Goal: Task Accomplishment & Management: Use online tool/utility

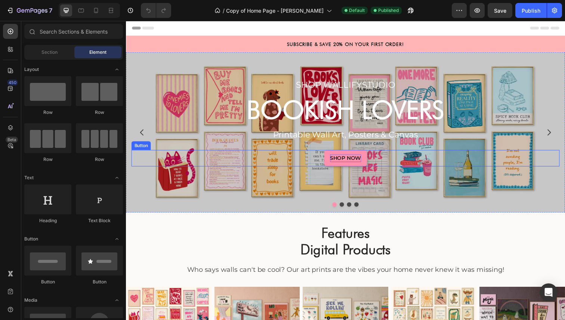
click at [354, 162] on p "SHOP NOW" at bounding box center [350, 161] width 32 height 8
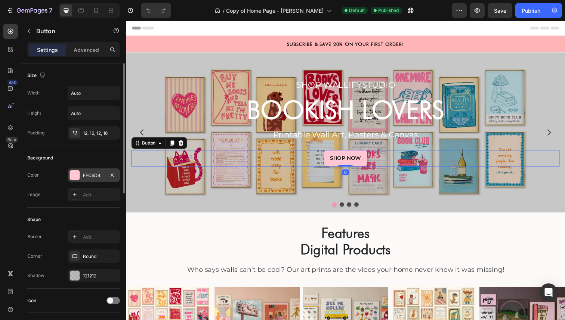
click at [83, 175] on div "FFC6D4" at bounding box center [94, 175] width 52 height 13
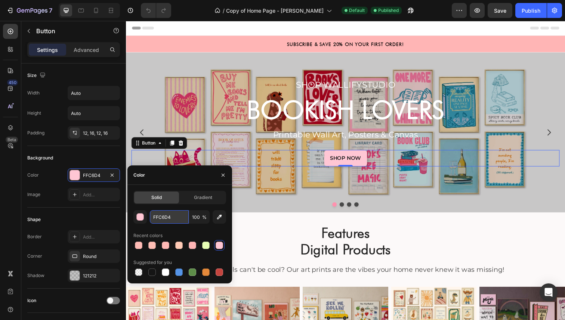
click at [158, 213] on input "FFC6D4" at bounding box center [169, 216] width 39 height 13
click at [108, 159] on div "Background" at bounding box center [73, 158] width 93 height 12
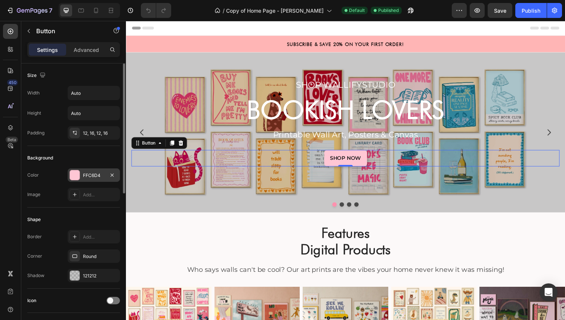
click at [71, 180] on div at bounding box center [75, 175] width 10 height 10
click at [70, 154] on div "Background" at bounding box center [73, 158] width 93 height 12
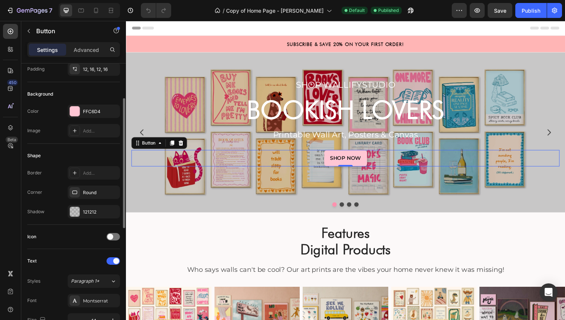
scroll to position [79, 0]
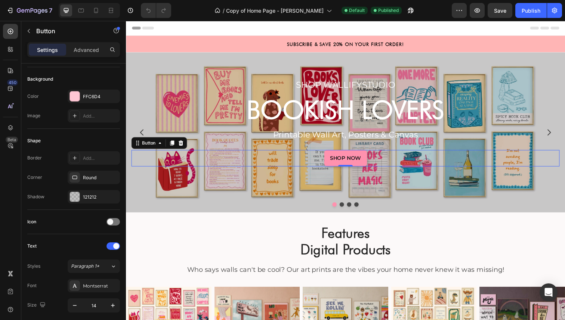
click at [333, 164] on link "SHOP NOW" at bounding box center [350, 161] width 44 height 17
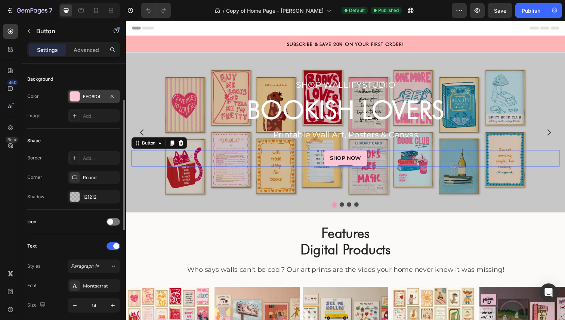
click at [100, 99] on div "FFC6D4" at bounding box center [94, 96] width 22 height 7
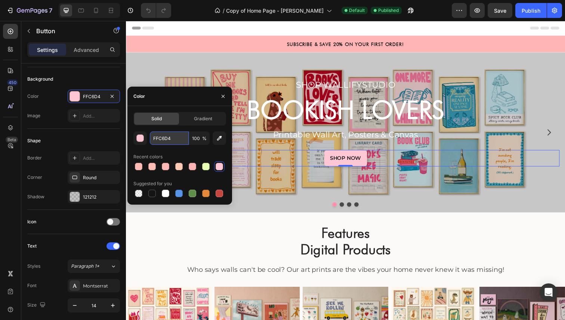
click at [172, 142] on input "FFC6D4" at bounding box center [169, 138] width 39 height 13
click at [207, 118] on span "Gradient" at bounding box center [203, 118] width 18 height 7
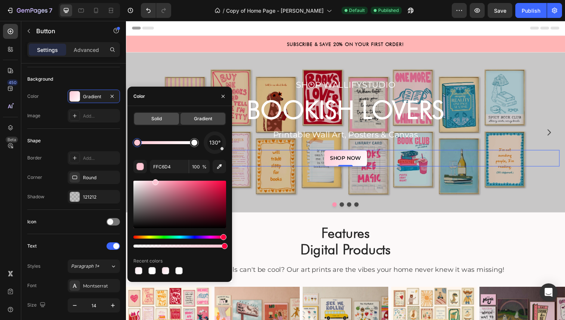
click at [170, 117] on div "Solid" at bounding box center [156, 119] width 45 height 12
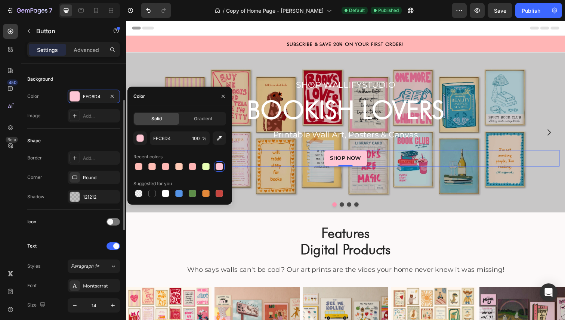
click at [100, 137] on div "Shape" at bounding box center [73, 141] width 93 height 12
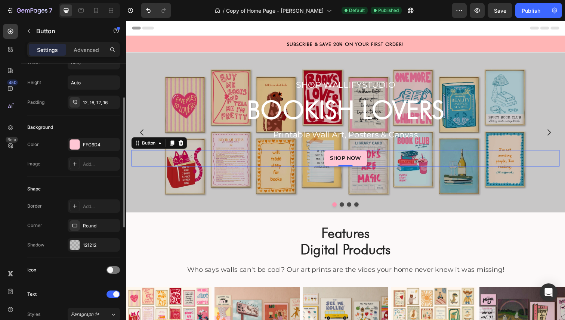
scroll to position [0, 0]
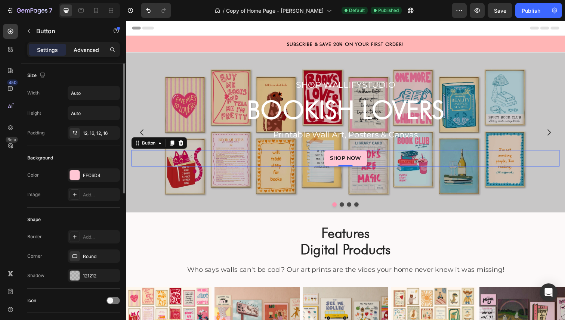
click at [96, 49] on p "Advanced" at bounding box center [86, 50] width 25 height 8
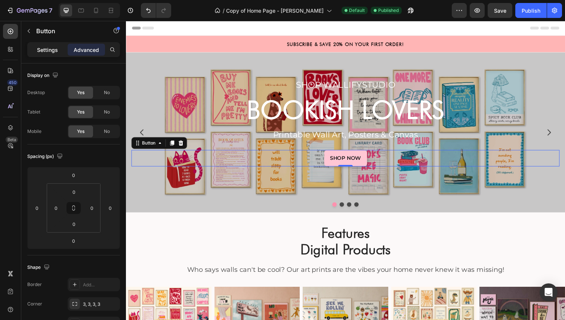
click at [51, 48] on p "Settings" at bounding box center [47, 50] width 21 height 8
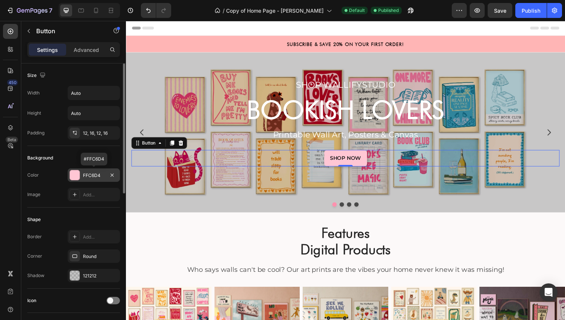
click at [94, 174] on div "FFC6D4" at bounding box center [94, 175] width 22 height 7
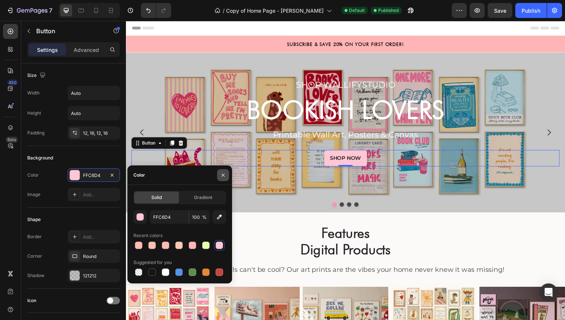
click at [226, 175] on button "button" at bounding box center [223, 175] width 12 height 12
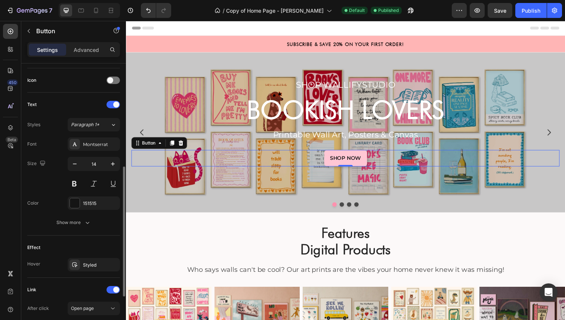
scroll to position [222, 0]
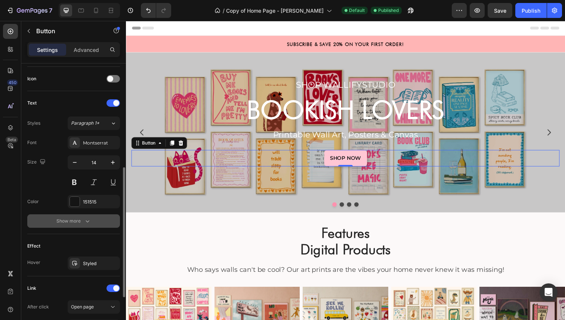
click at [77, 219] on div "Show more" at bounding box center [73, 220] width 35 height 7
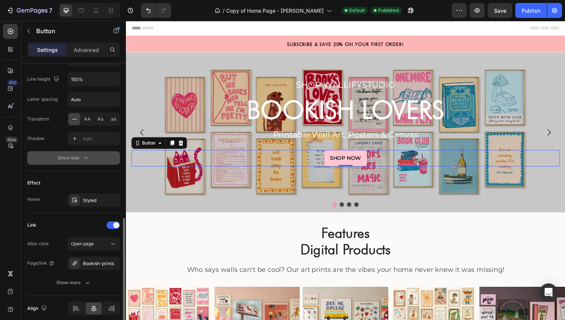
scroll to position [384, 0]
click at [93, 198] on div "Styled" at bounding box center [94, 200] width 22 height 7
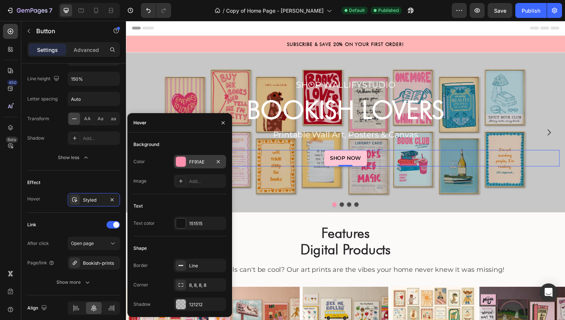
click at [190, 165] on div "FF91AE" at bounding box center [200, 161] width 52 height 13
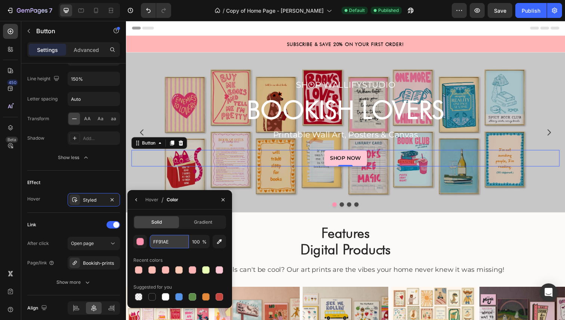
click at [0, 0] on input "FF91AE" at bounding box center [0, 0] width 0 height 0
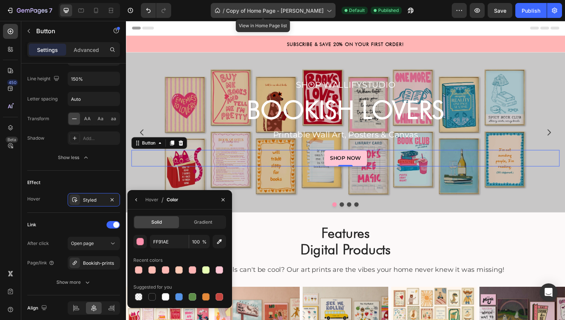
click at [327, 12] on icon at bounding box center [329, 11] width 4 height 2
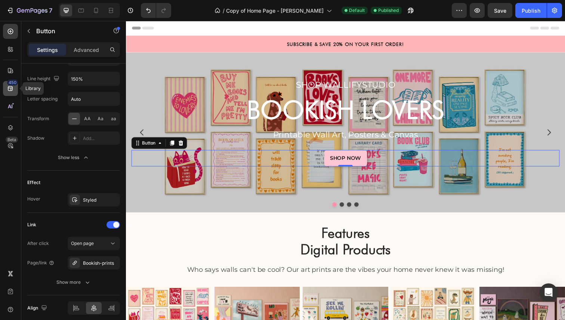
click at [11, 87] on icon at bounding box center [10, 88] width 7 height 7
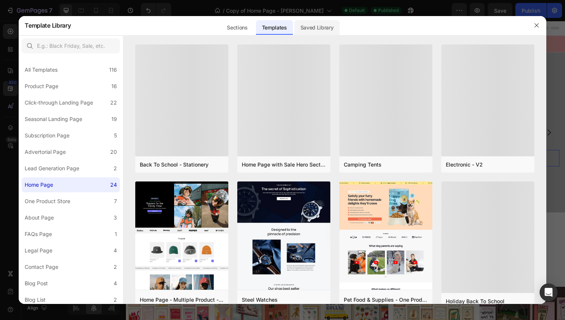
click at [313, 25] on div "Saved Library" at bounding box center [316, 27] width 45 height 15
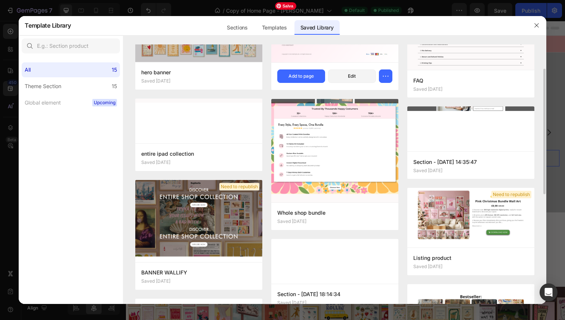
scroll to position [0, 0]
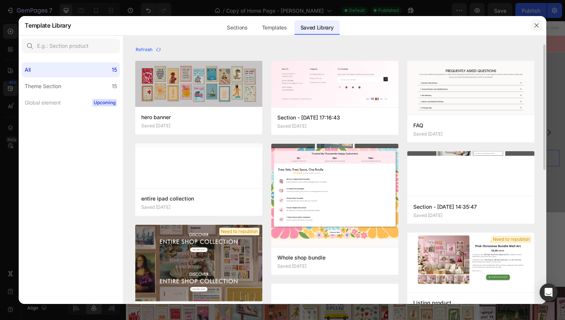
click at [538, 26] on icon "button" at bounding box center [537, 25] width 6 height 6
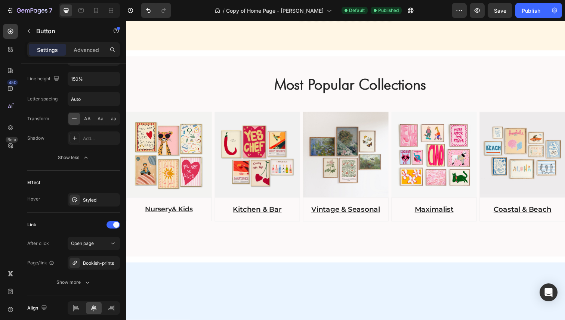
scroll to position [772, 0]
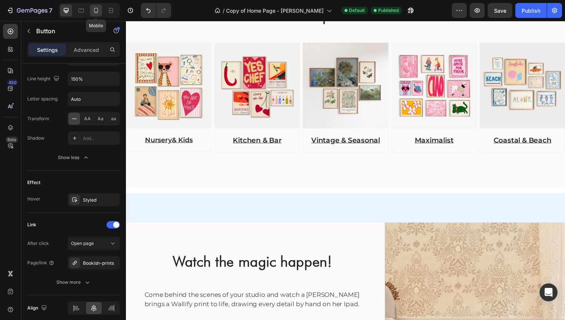
click at [100, 9] on div at bounding box center [96, 10] width 12 height 12
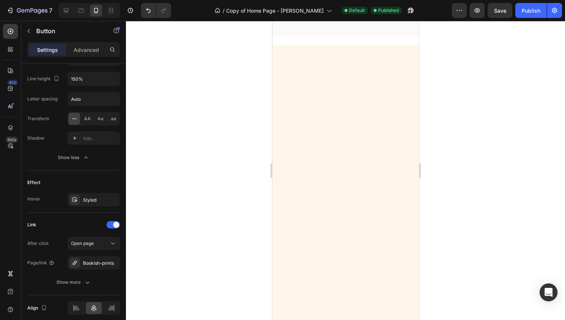
scroll to position [1479, 0]
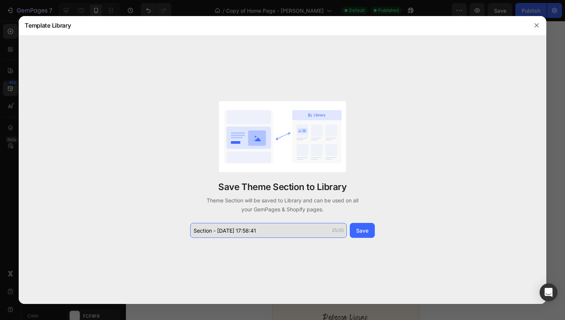
click at [275, 228] on input "Section - [DATE] 17:58:41" at bounding box center [268, 230] width 157 height 15
type input "I"
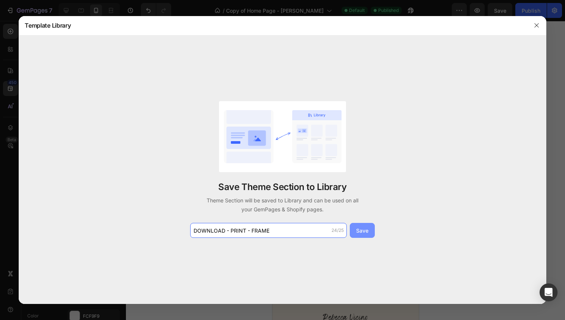
type input "DOWNLOAD - PRINT - FRAME"
click at [360, 230] on div "Save" at bounding box center [362, 231] width 12 height 8
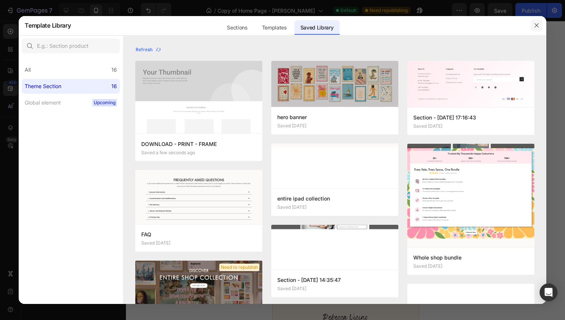
click at [535, 24] on icon "button" at bounding box center [537, 25] width 6 height 6
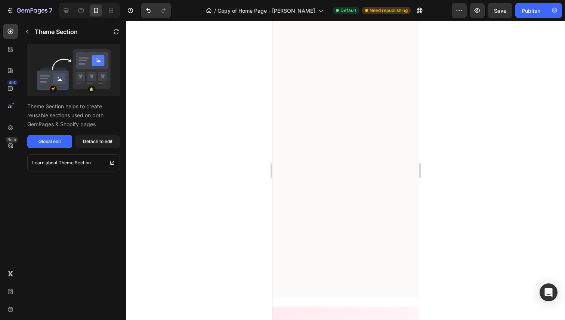
scroll to position [4101, 0]
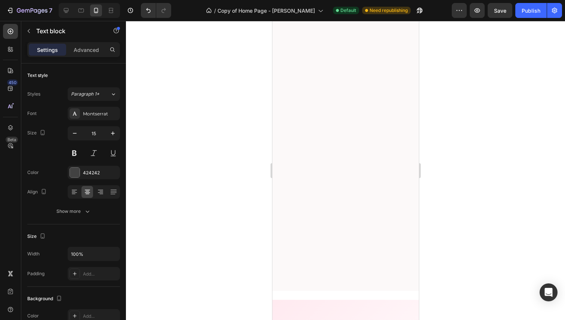
drag, startPoint x: 308, startPoint y: 122, endPoint x: 393, endPoint y: 281, distance: 180.0
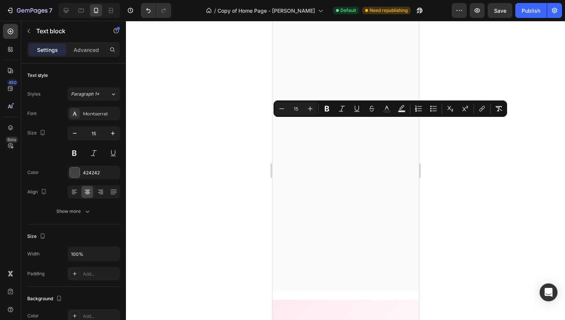
copy div "Welcome to Wallify Studio. We're five young [DEMOGRAPHIC_DATA] creatives united…"
